Goal: Task Accomplishment & Management: Manage account settings

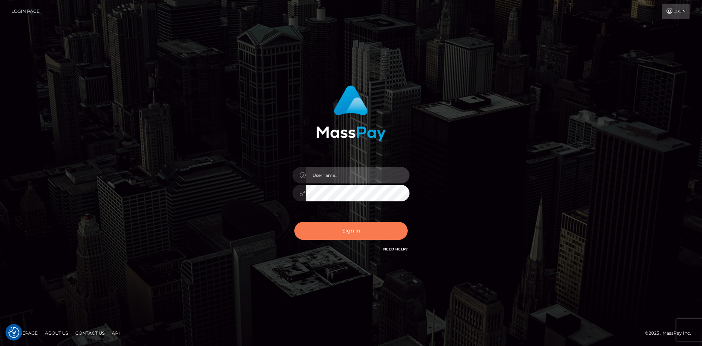
type input "alexstef"
click at [354, 227] on button "Sign in" at bounding box center [350, 231] width 113 height 18
type input "alexstef"
click at [350, 227] on button "Sign in" at bounding box center [350, 231] width 113 height 18
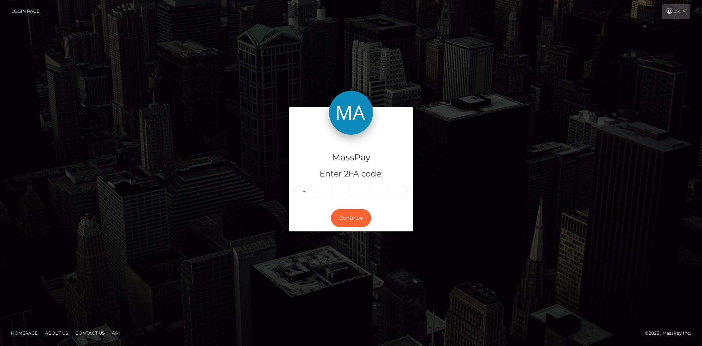
type input "6"
type input "1"
type input "6"
type input "0"
type input "2"
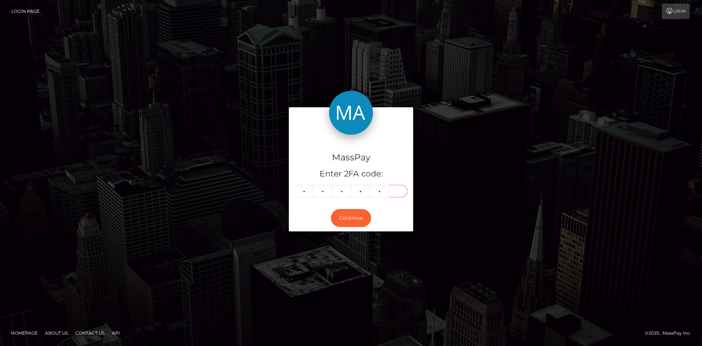
type input "4"
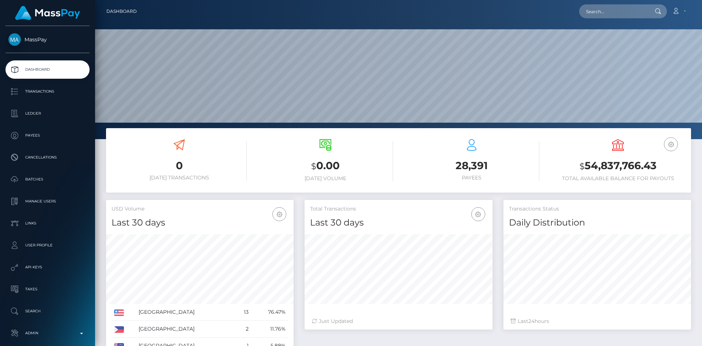
scroll to position [130, 188]
click at [641, 8] on input "text" at bounding box center [613, 11] width 69 height 14
paste input "poact_VcORDdR799Jv"
type input "poact_VcORDdR799Jv"
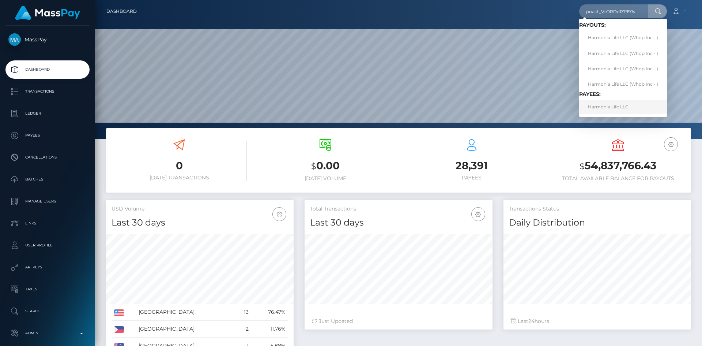
click at [612, 109] on link "Harmonia Life LLC" at bounding box center [623, 107] width 88 height 14
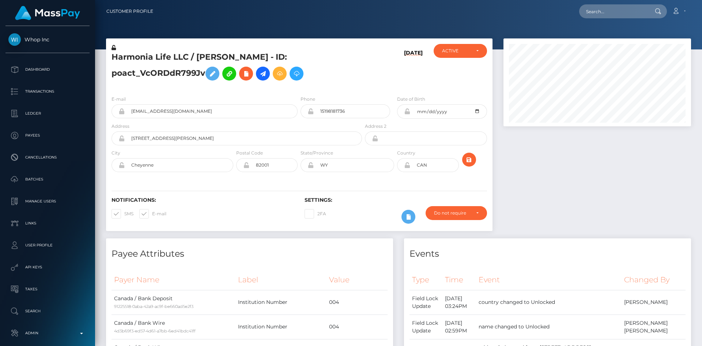
scroll to position [88, 188]
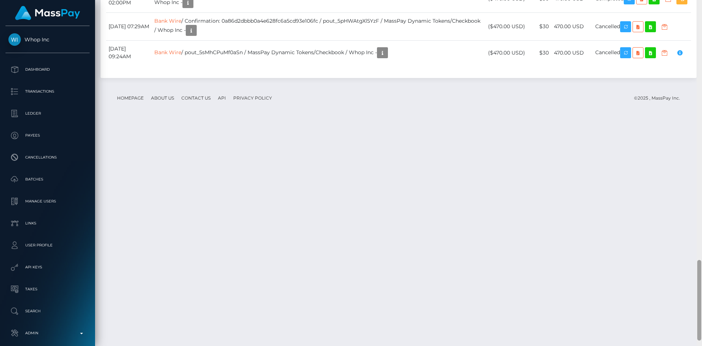
click at [698, 345] on html "Whop Inc Dashboard Transactions Ledger Payees Cancellations Links" at bounding box center [351, 173] width 702 height 346
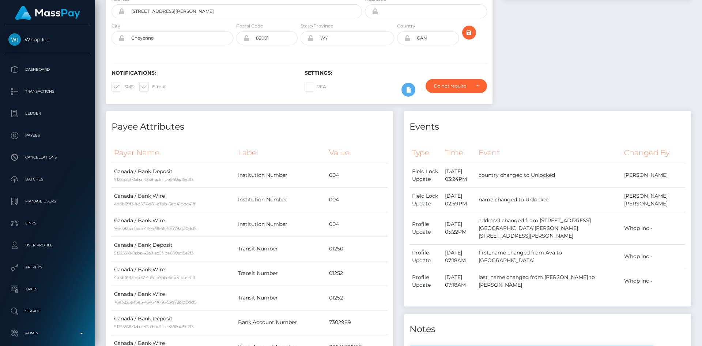
scroll to position [0, 0]
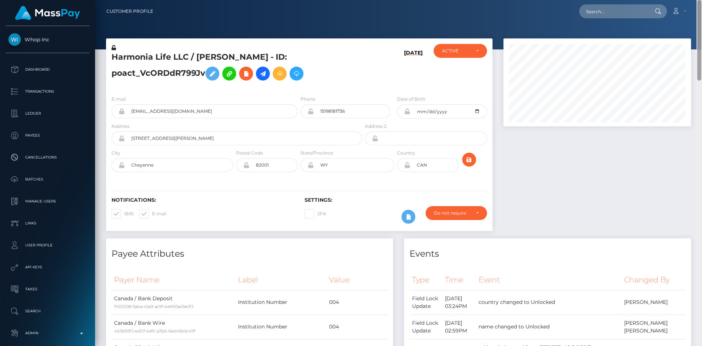
drag, startPoint x: 700, startPoint y: 270, endPoint x: 697, endPoint y: -31, distance: 301.3
click at [697, 0] on html "Whop Inc Dashboard Transactions Ledger Payees Cancellations Links" at bounding box center [351, 173] width 702 height 346
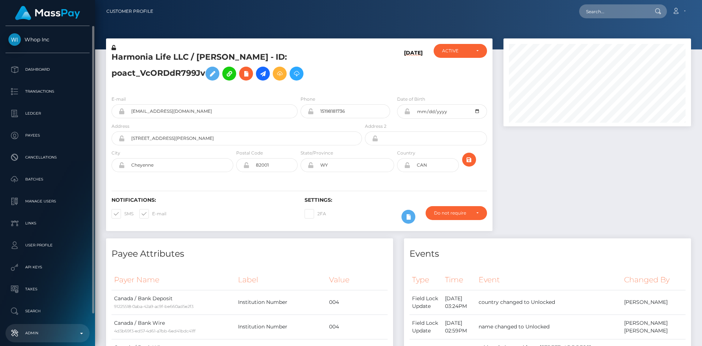
drag, startPoint x: 44, startPoint y: 328, endPoint x: 51, endPoint y: 325, distance: 7.2
click at [44, 328] on p "Admin" at bounding box center [47, 332] width 78 height 11
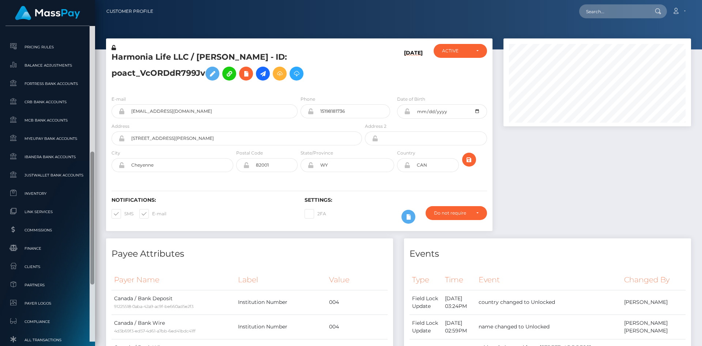
scroll to position [314, 0]
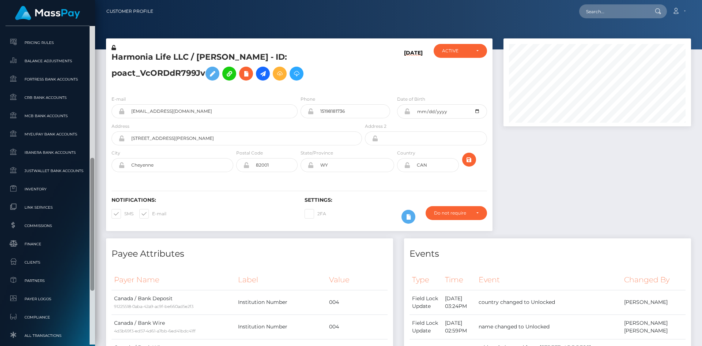
drag, startPoint x: 92, startPoint y: 165, endPoint x: 93, endPoint y: 282, distance: 116.3
click at [93, 282] on div at bounding box center [92, 224] width 4 height 133
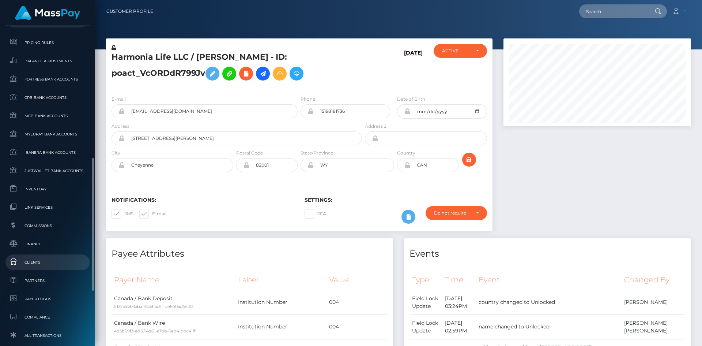
click at [56, 262] on span "Clients" at bounding box center [47, 262] width 78 height 8
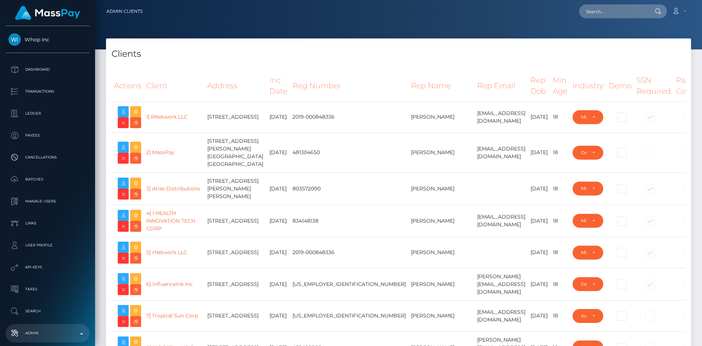
select select "223"
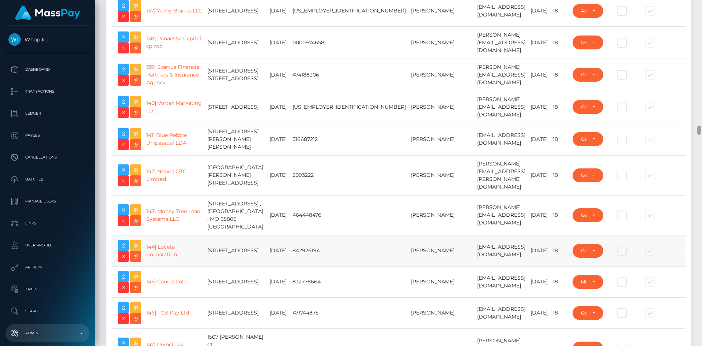
scroll to position [4968, 0]
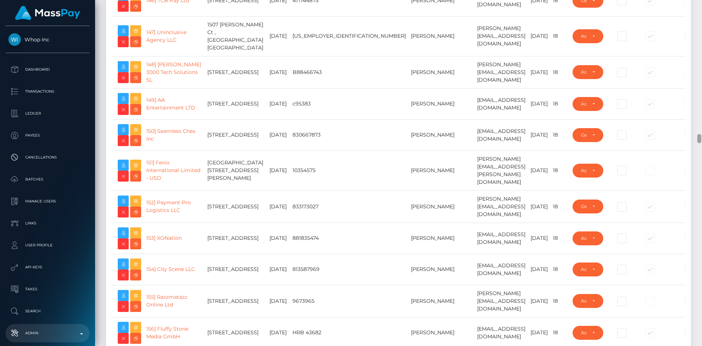
drag, startPoint x: 699, startPoint y: 35, endPoint x: 683, endPoint y: 139, distance: 104.7
click at [683, 139] on div "Admin Clients Loading... Loading..." at bounding box center [398, 173] width 607 height 346
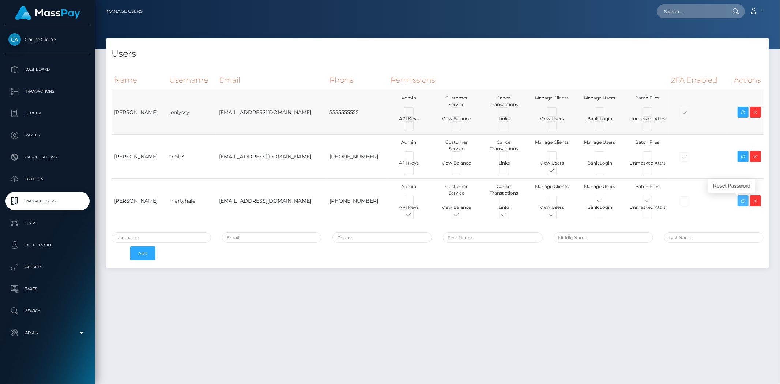
drag, startPoint x: 742, startPoint y: 200, endPoint x: 303, endPoint y: 96, distance: 451.7
click at [702, 200] on icon at bounding box center [743, 200] width 9 height 9
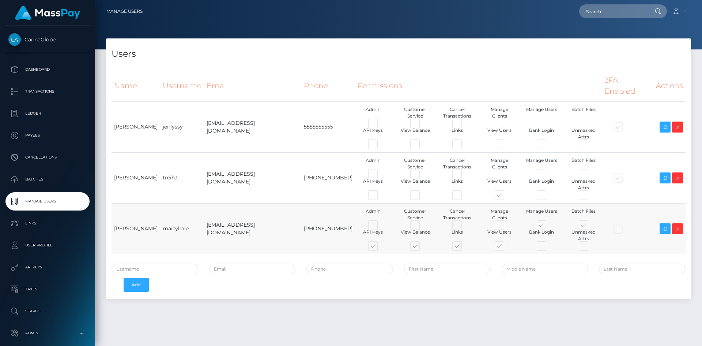
drag, startPoint x: 115, startPoint y: 201, endPoint x: 290, endPoint y: 200, distance: 175.5
click at [320, 203] on tr "Marty Hale martyhale mh@cannaglobe.com 512-912-6568 Admin Customer Service" at bounding box center [399, 228] width 574 height 51
click at [301, 203] on td "512-912-6568" at bounding box center [328, 228] width 54 height 51
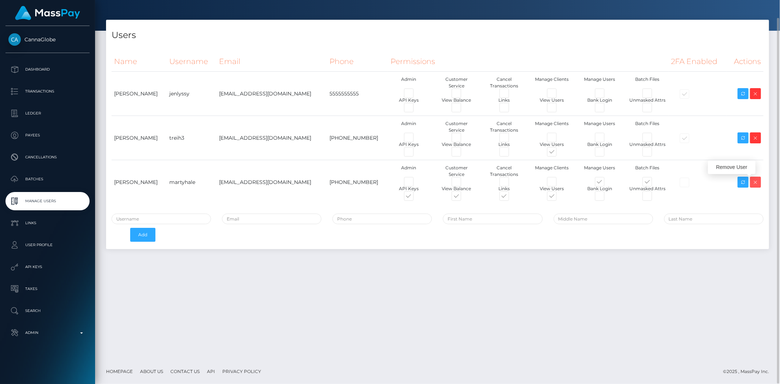
drag, startPoint x: 759, startPoint y: 183, endPoint x: 583, endPoint y: 318, distance: 221.7
click at [702, 183] on icon at bounding box center [755, 182] width 9 height 9
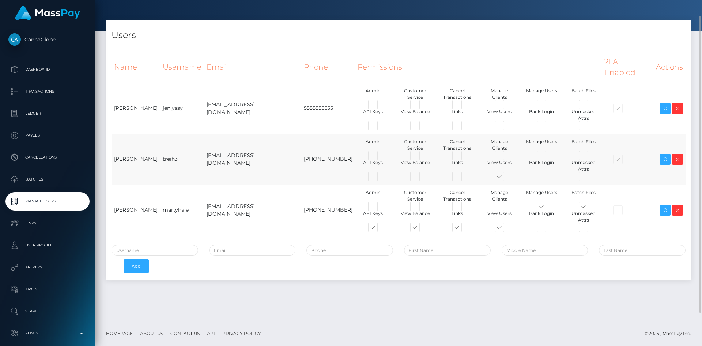
drag, startPoint x: 267, startPoint y: 138, endPoint x: 220, endPoint y: 139, distance: 47.2
click at [220, 139] on td "th@cannaglobe.com" at bounding box center [252, 158] width 97 height 51
copy td "cannaglobe.com"
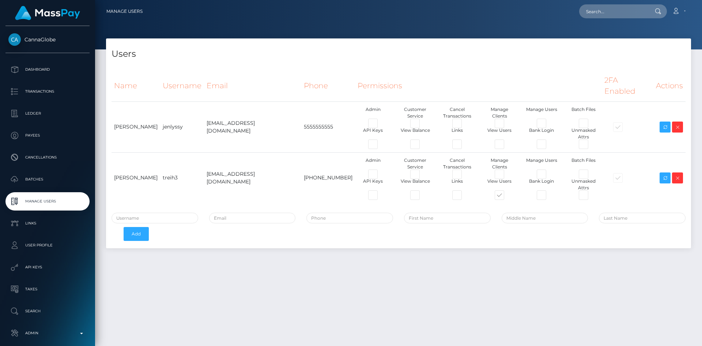
click at [298, 284] on div "Users Name Username Email Phone Permissions 2FA Enabled Actions" at bounding box center [398, 188] width 607 height 301
click at [326, 279] on div "Users Name Username Email Phone Permissions 2FA Enabled Actions" at bounding box center [398, 188] width 607 height 301
